Goal: Task Accomplishment & Management: Manage account settings

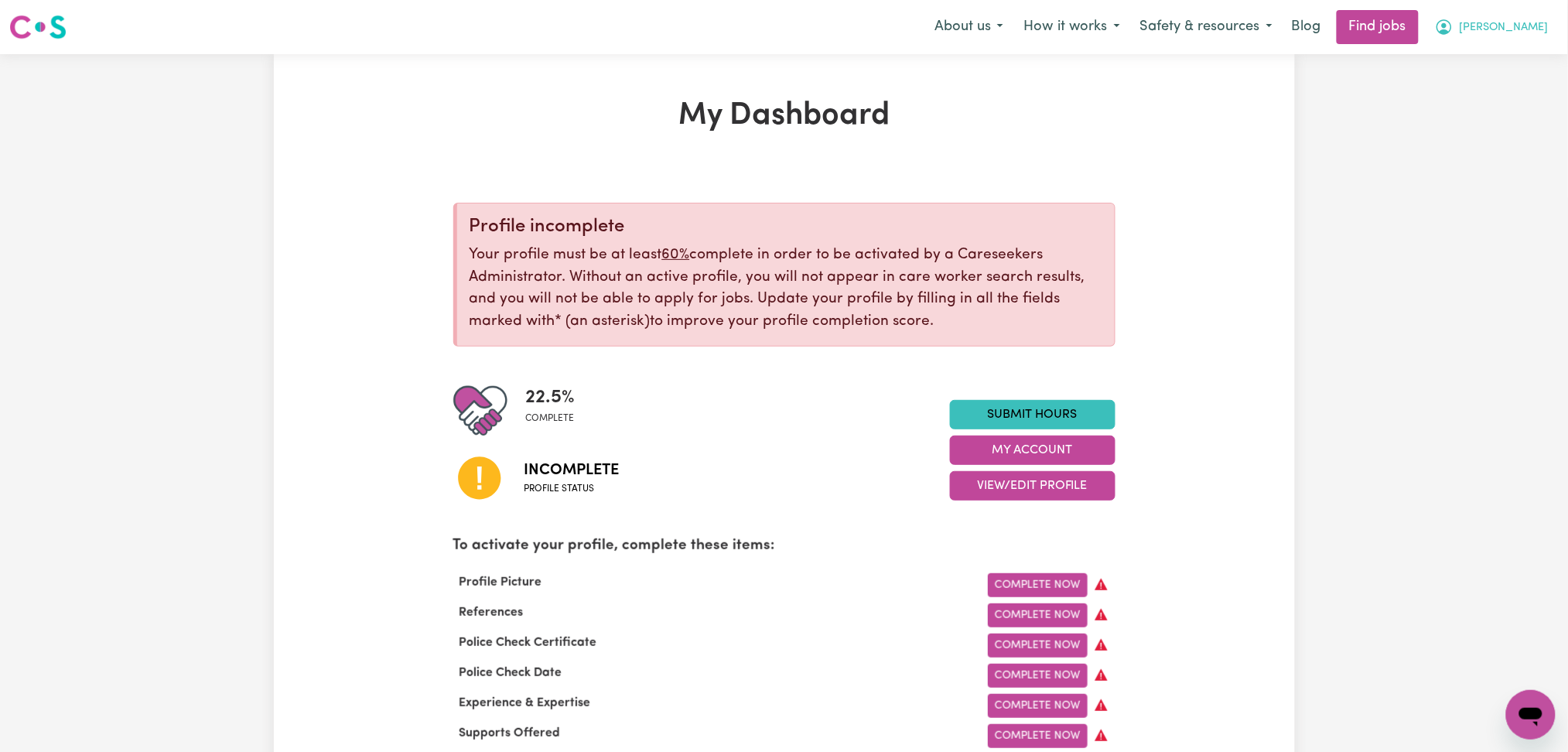
click at [1537, 23] on span "[PERSON_NAME]" at bounding box center [1503, 27] width 89 height 17
click at [1487, 106] on link "Logout" at bounding box center [1496, 118] width 122 height 29
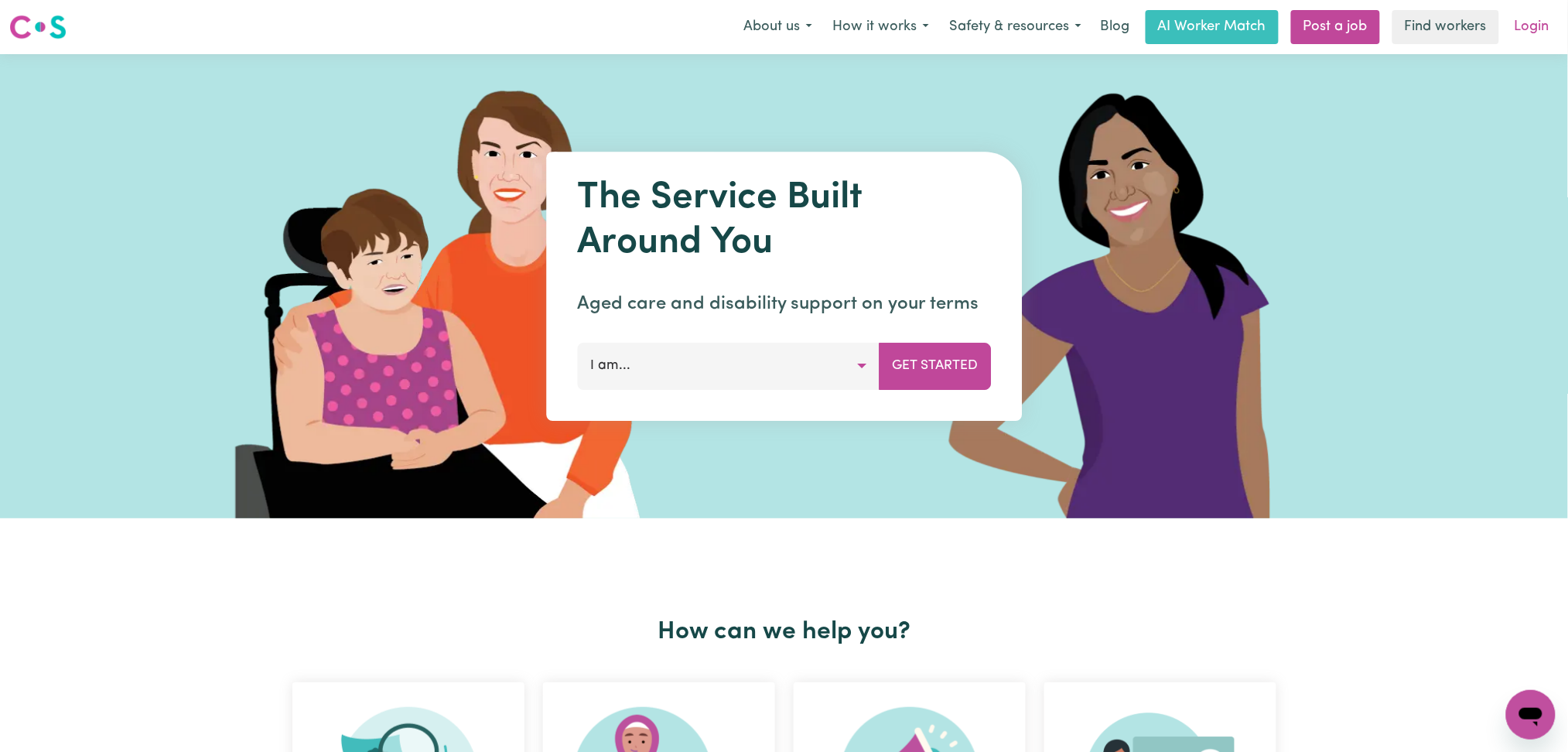
click at [1542, 23] on link "Login" at bounding box center [1531, 27] width 53 height 34
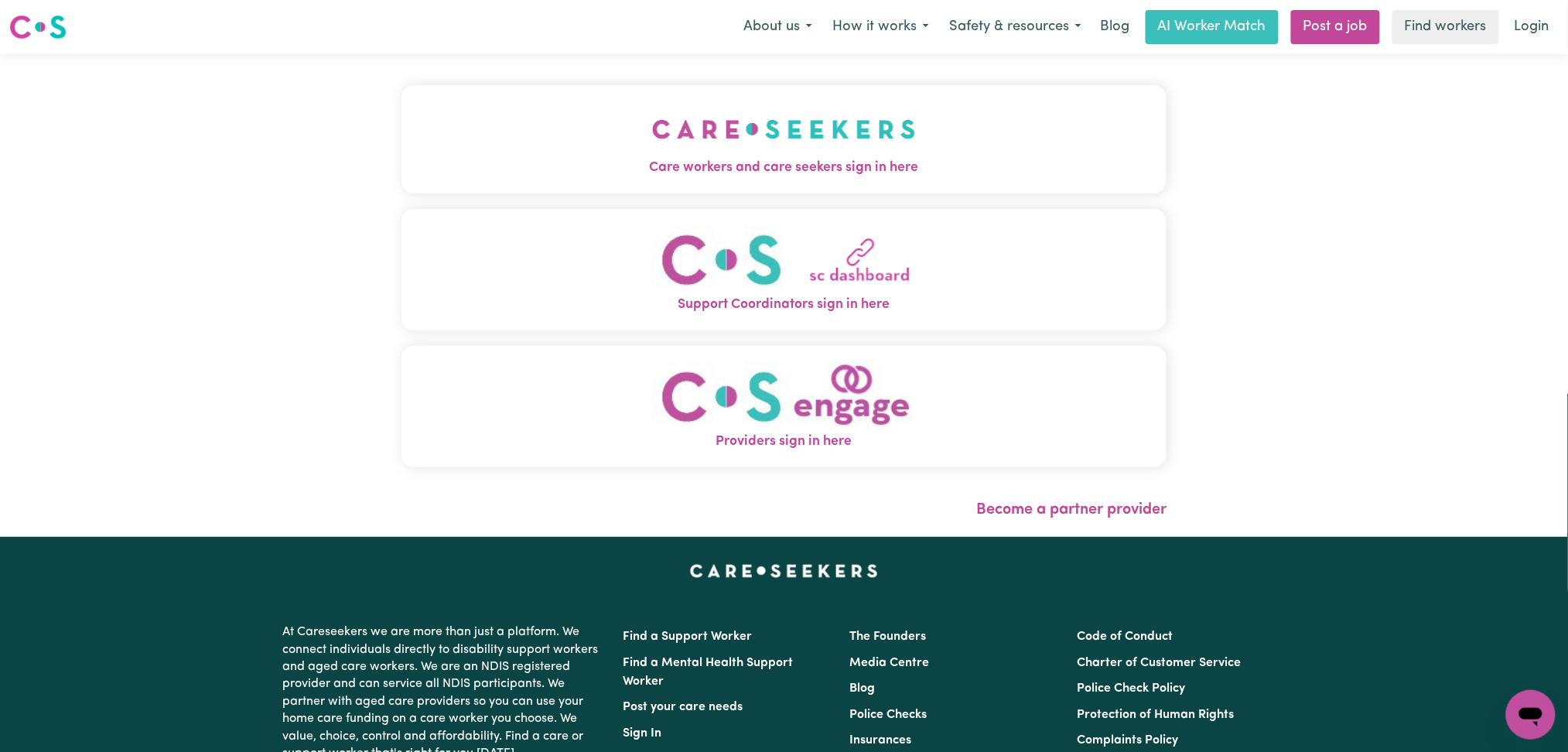
click at [674, 155] on img "Care workers and care seekers sign in here" at bounding box center [784, 129] width 264 height 57
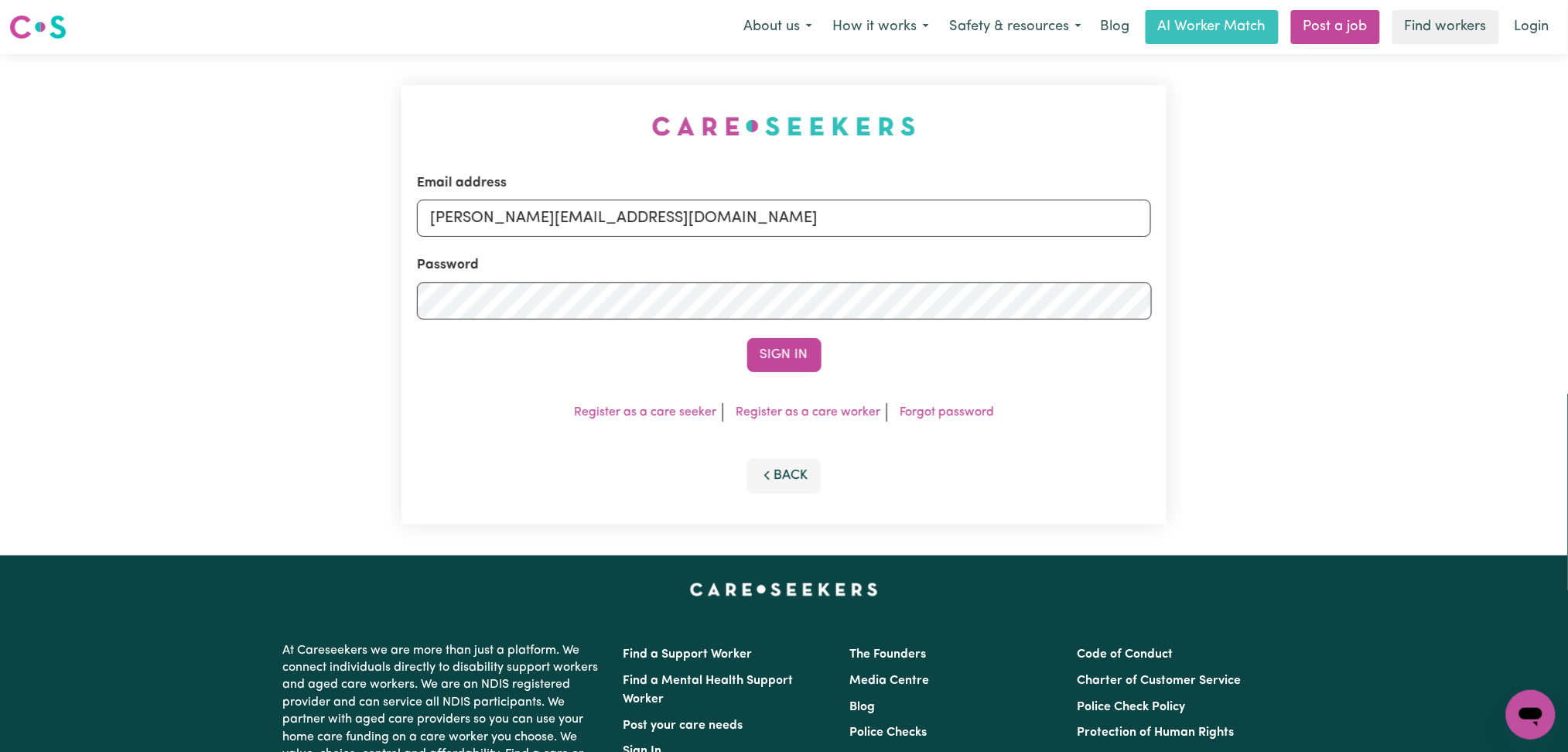
click at [535, 255] on div "Password" at bounding box center [784, 287] width 735 height 64
click at [574, 245] on form "Email address [PERSON_NAME][EMAIL_ADDRESS][DOMAIN_NAME] Password Sign In" at bounding box center [784, 273] width 735 height 199
drag, startPoint x: 592, startPoint y: 231, endPoint x: 586, endPoint y: 237, distance: 8.5
click at [592, 231] on input "[PERSON_NAME][EMAIL_ADDRESS][DOMAIN_NAME]" at bounding box center [784, 218] width 735 height 37
drag, startPoint x: 520, startPoint y: 218, endPoint x: 980, endPoint y: 271, distance: 463.0
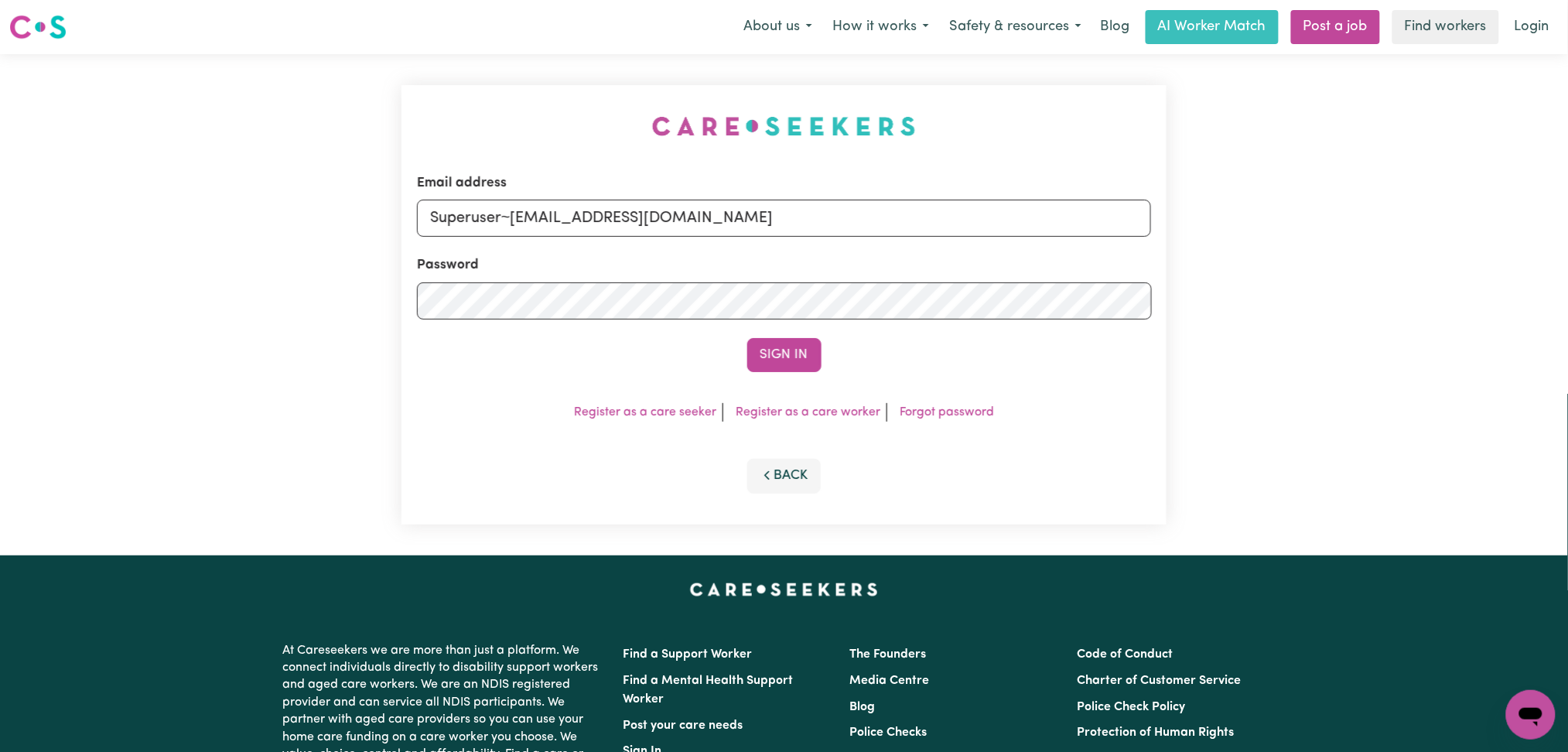
click at [980, 271] on form "Email address Superuser~[EMAIL_ADDRESS][DOMAIN_NAME] Password Sign In" at bounding box center [784, 273] width 735 height 199
type input "Superuser~[EMAIL_ADDRESS][DOMAIN_NAME]"
click at [805, 354] on button "Sign In" at bounding box center [784, 355] width 74 height 34
